Goal: Navigation & Orientation: Find specific page/section

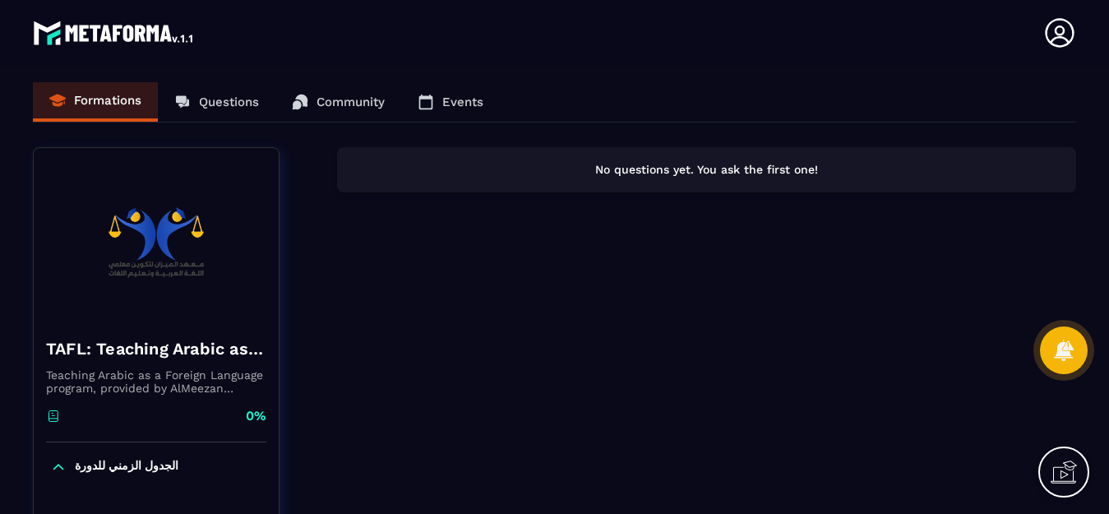
click at [118, 104] on div "Formations Questions Community Events" at bounding box center [554, 102] width 1043 height 40
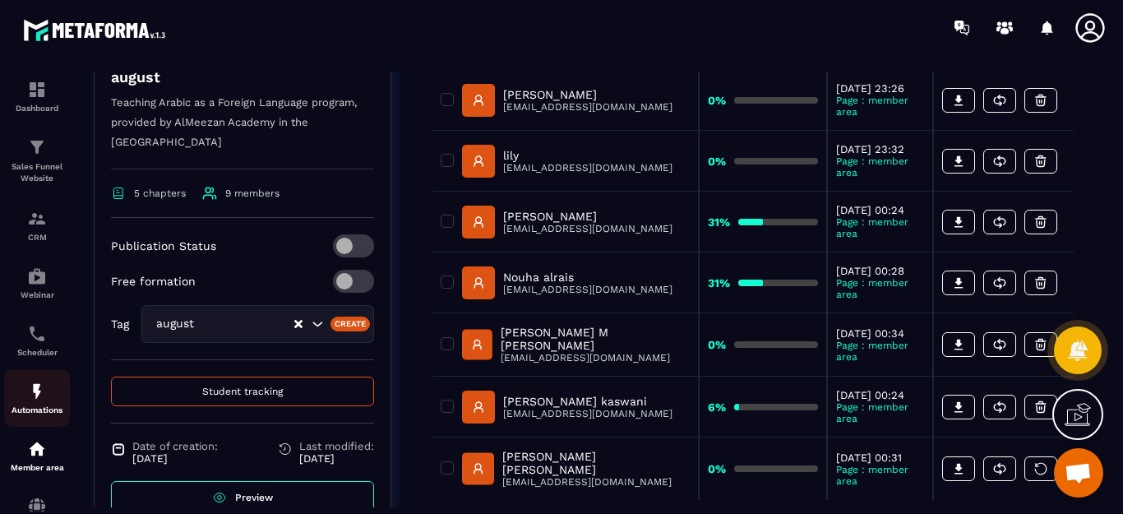
scroll to position [82, 0]
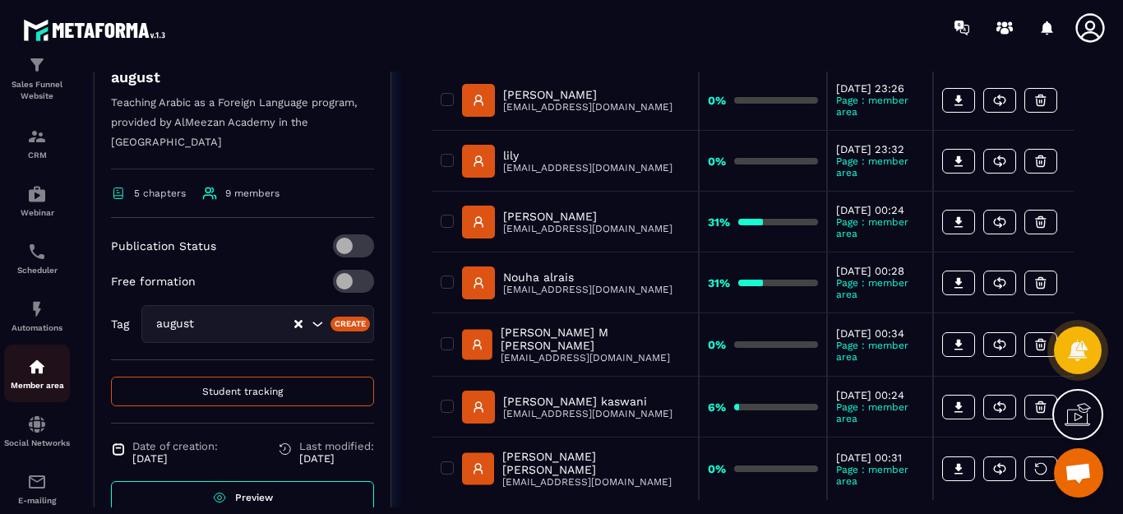
click at [38, 374] on img at bounding box center [37, 367] width 20 height 20
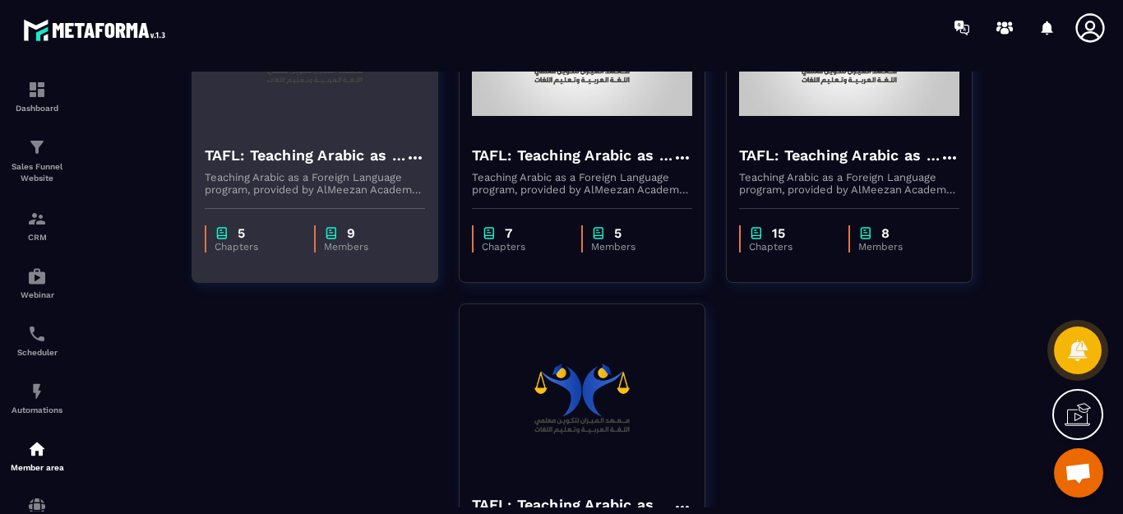
scroll to position [164, 0]
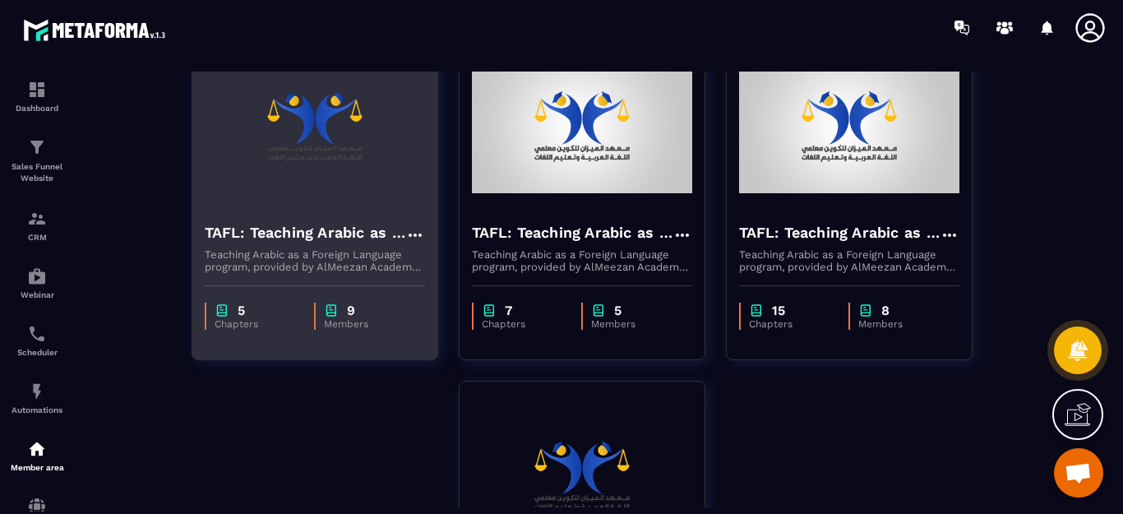
click at [315, 197] on img at bounding box center [315, 126] width 220 height 164
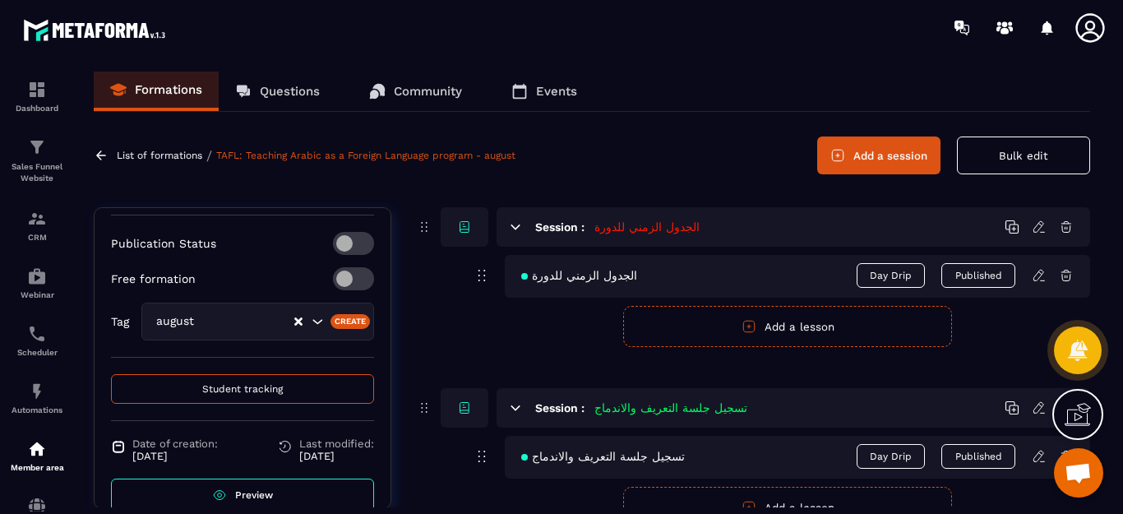
scroll to position [433, 0]
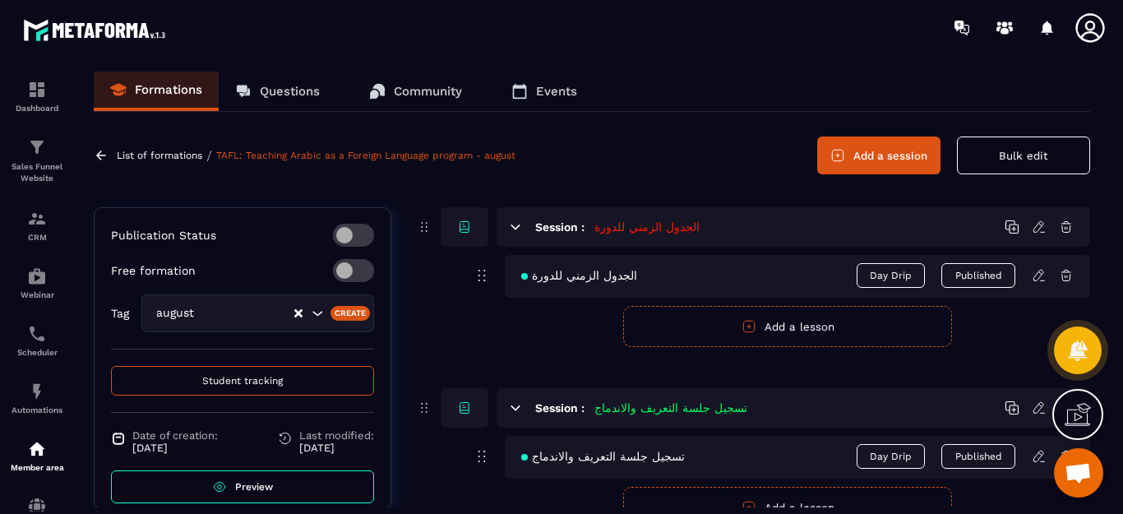
click at [259, 474] on link "Preview" at bounding box center [242, 486] width 263 height 33
